Goal: Task Accomplishment & Management: Complete application form

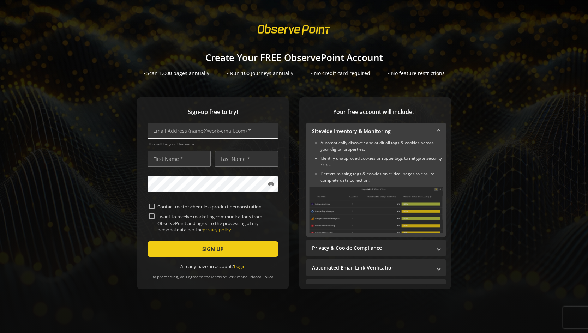
click at [180, 131] on input "text" at bounding box center [213, 131] width 131 height 16
type input "[PERSON_NAME][EMAIL_ADDRESS][DOMAIN_NAME]"
click at [174, 157] on input "text" at bounding box center [179, 159] width 63 height 16
type input "[PERSON_NAME]"
type input "Bekker"
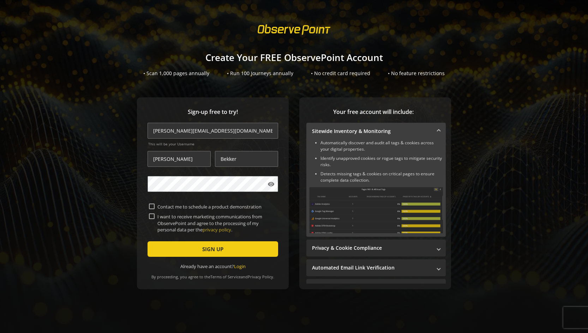
click at [141, 200] on div "Sign-up free to try! [PERSON_NAME][EMAIL_ADDRESS][DOMAIN_NAME] This will be you…" at bounding box center [213, 193] width 152 height 192
click at [224, 248] on span "submit" at bounding box center [213, 249] width 131 height 17
